Goal: Obtain resource: Download file/media

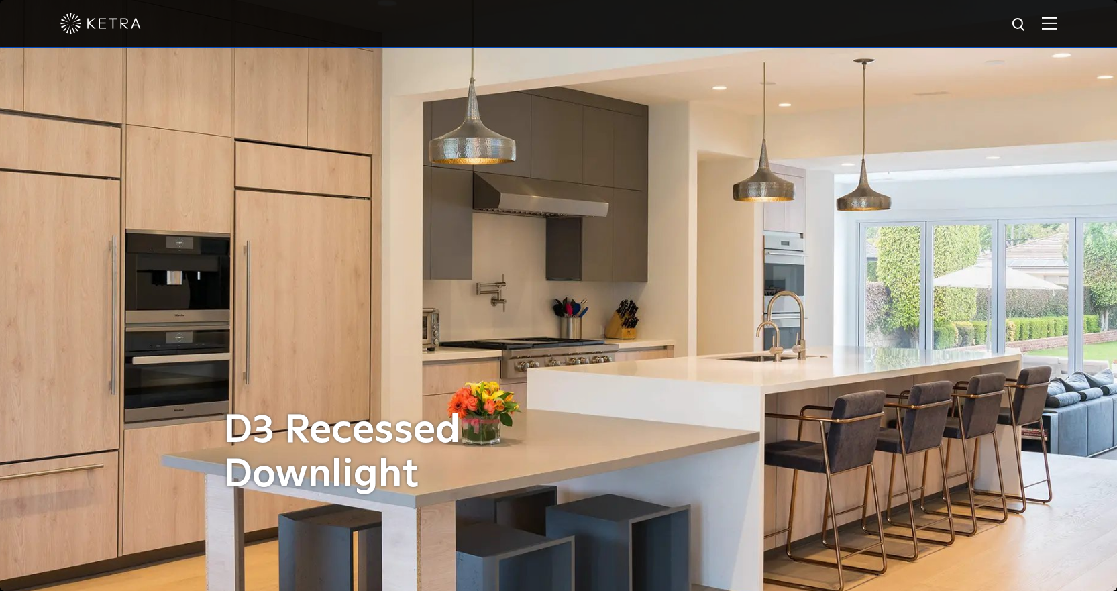
click at [1056, 24] on img at bounding box center [1049, 23] width 15 height 13
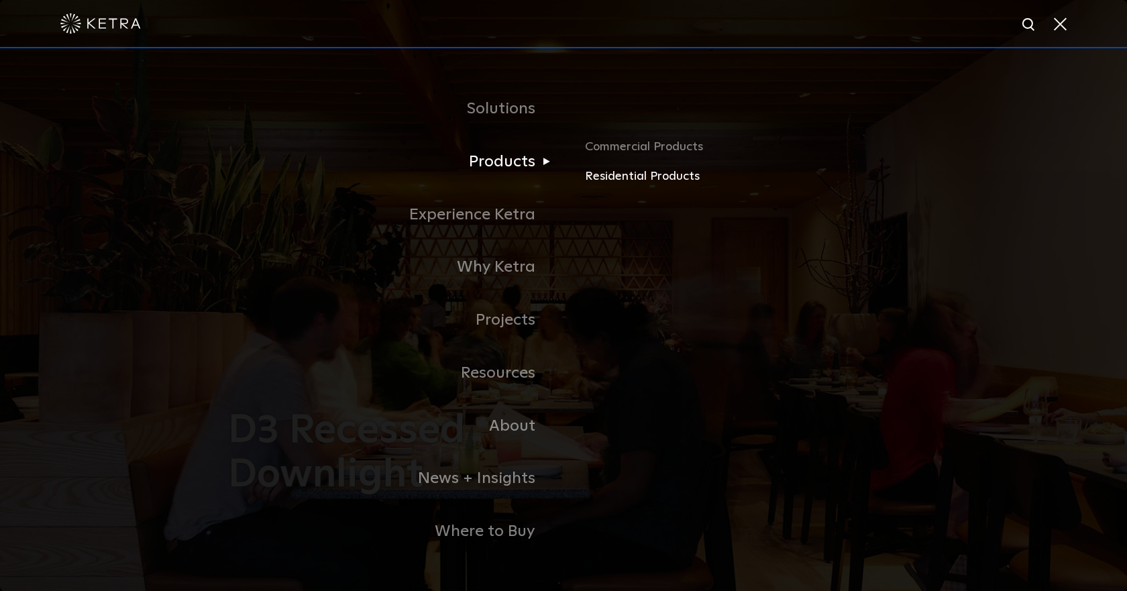
click at [606, 179] on link "Residential Products" at bounding box center [742, 176] width 314 height 19
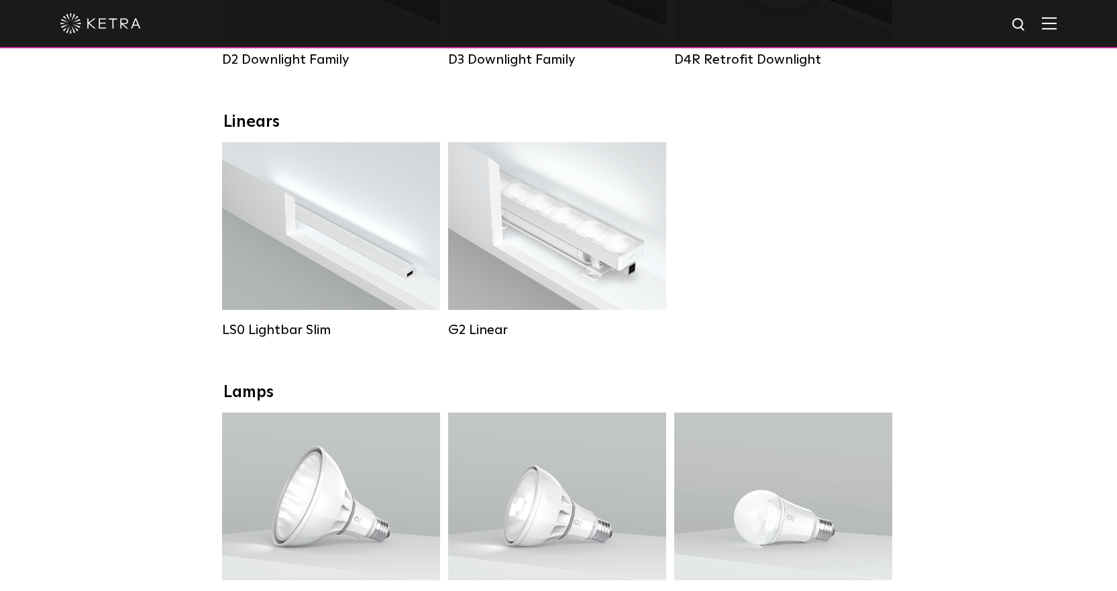
scroll to position [671, 0]
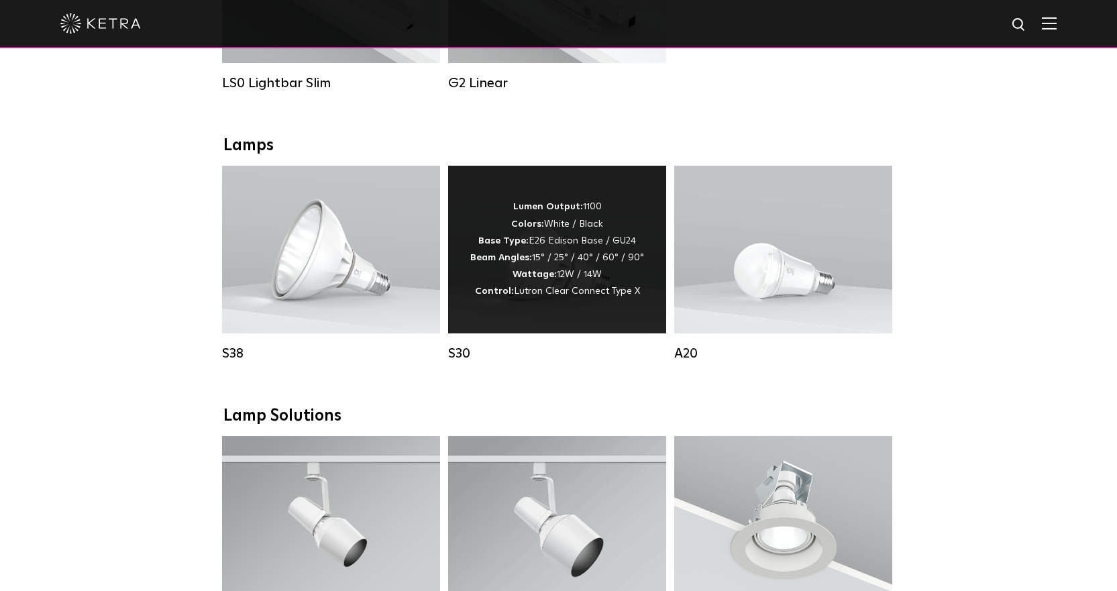
click at [654, 199] on div "Lumen Output: 1100 Colors: White / Black Base Type: E26 Edison Base / GU24 Beam…" at bounding box center [557, 250] width 218 height 168
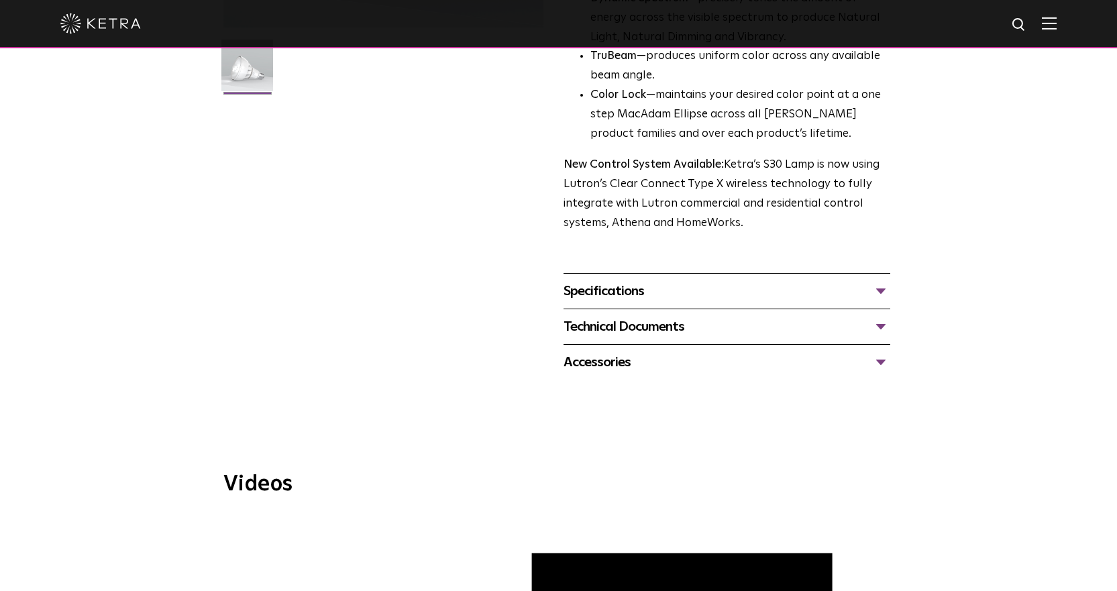
scroll to position [402, 0]
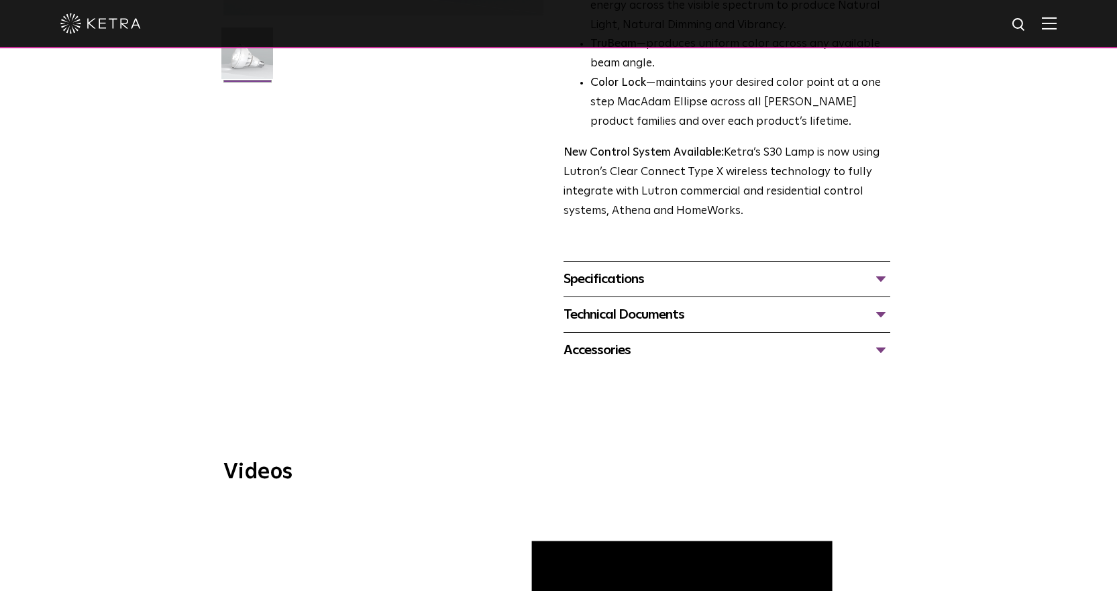
click at [658, 315] on div "Technical Documents" at bounding box center [726, 314] width 327 height 21
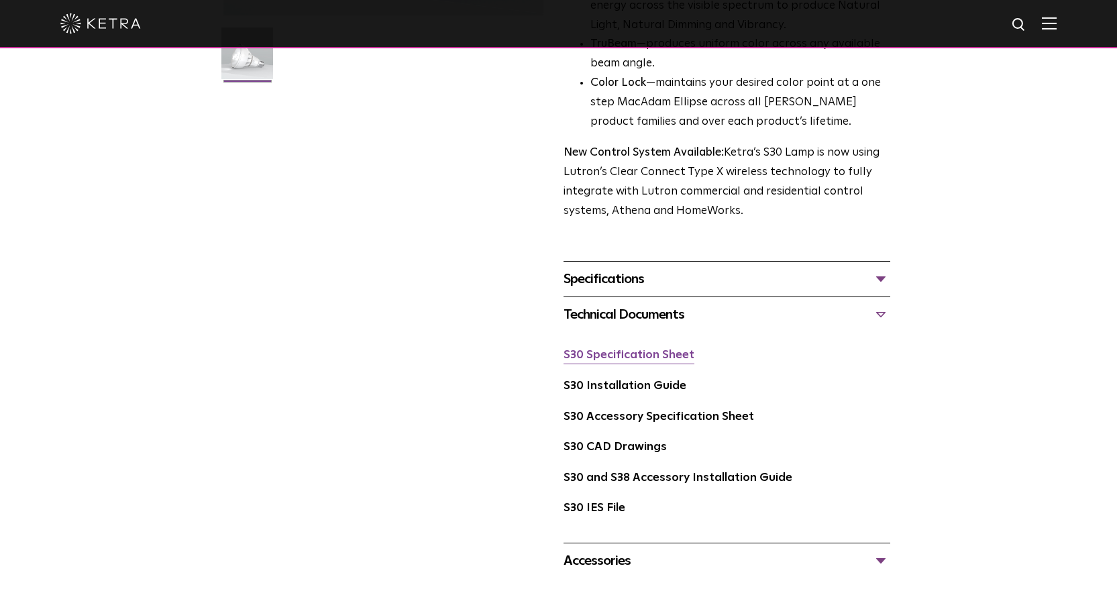
click at [649, 353] on link "S30 Specification Sheet" at bounding box center [628, 354] width 131 height 11
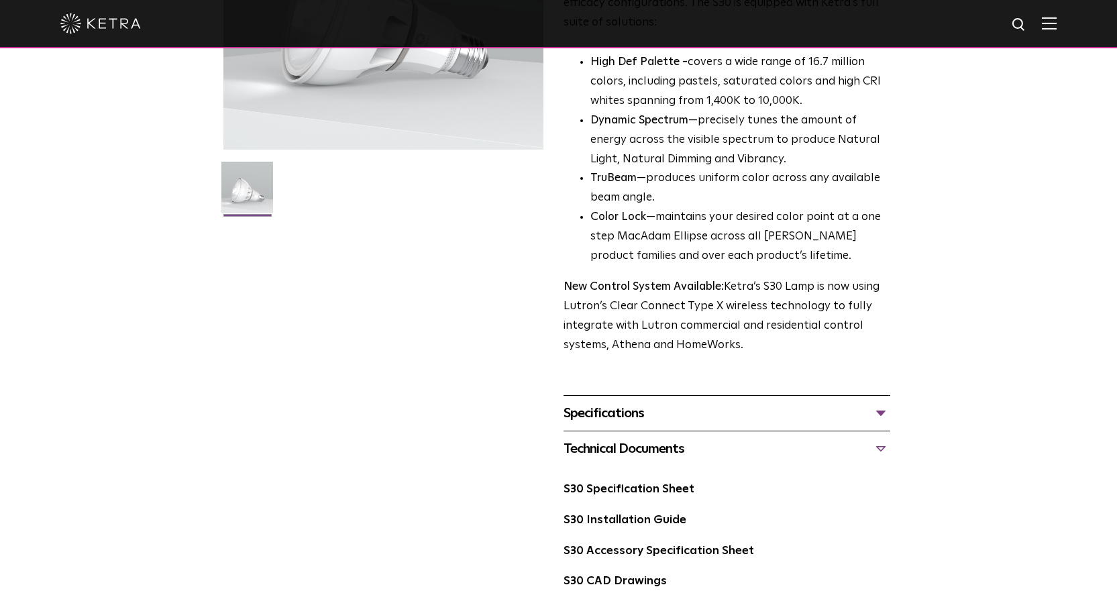
scroll to position [469, 0]
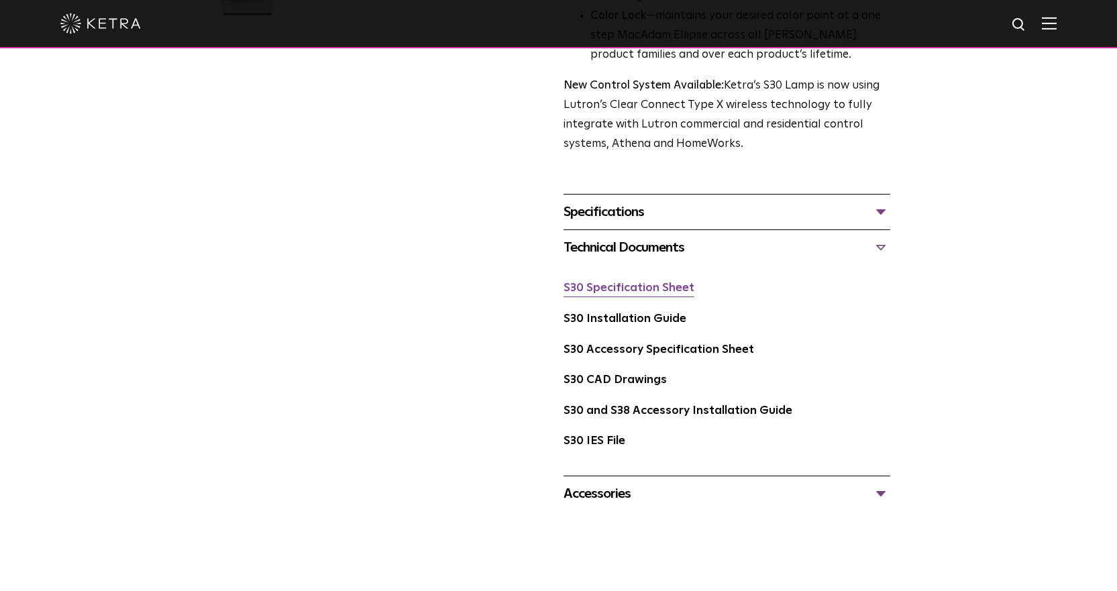
click at [661, 288] on link "S30 Specification Sheet" at bounding box center [628, 287] width 131 height 11
